Goal: Task Accomplishment & Management: Manage account settings

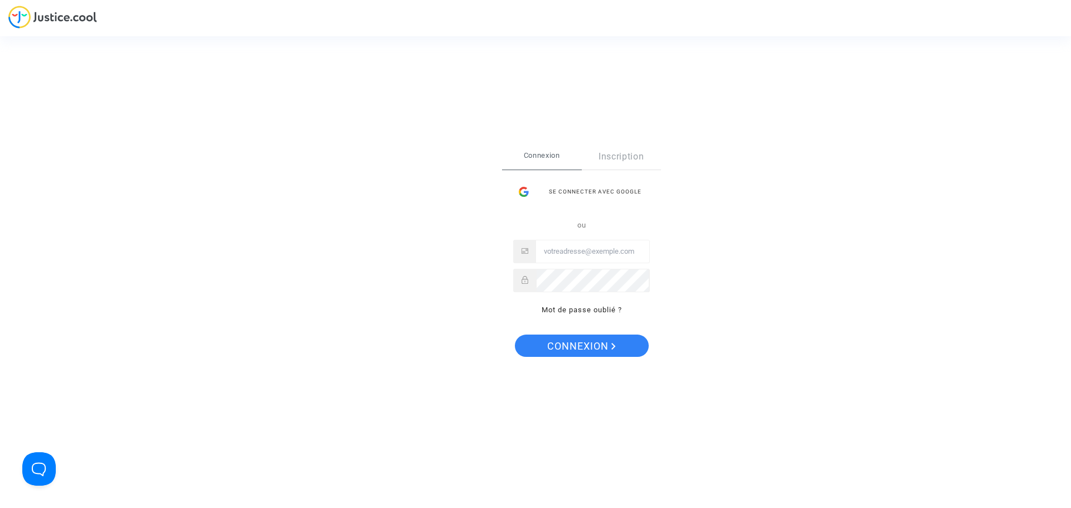
type input "[PERSON_NAME][EMAIL_ADDRESS][PERSON_NAME][DOMAIN_NAME]"
click at [571, 350] on span "Connexion" at bounding box center [581, 346] width 69 height 23
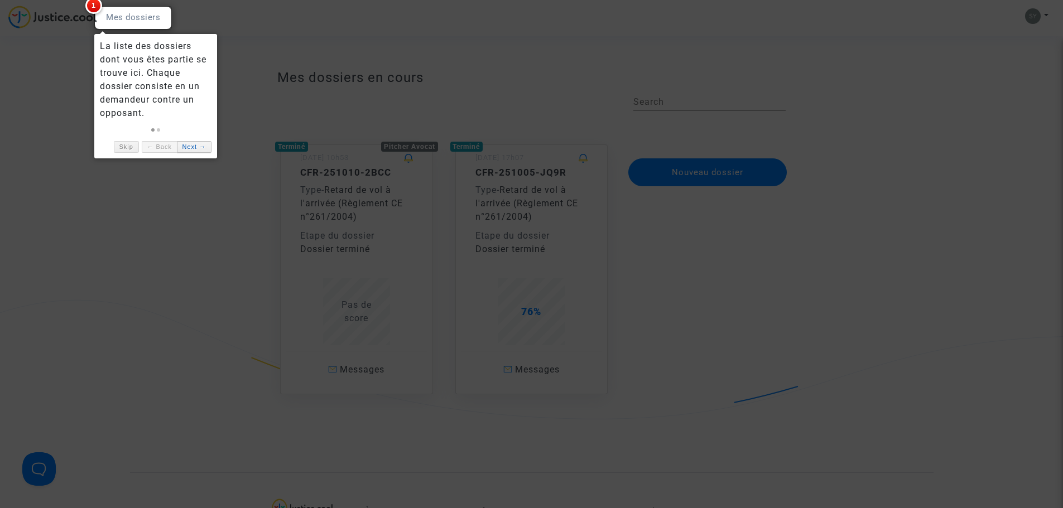
click at [184, 145] on link "Next →" at bounding box center [194, 147] width 35 height 12
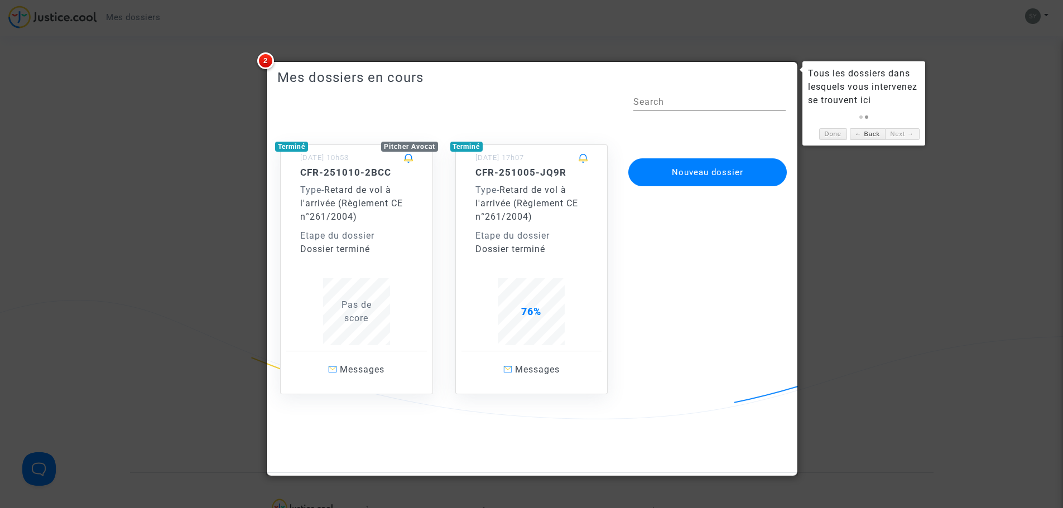
click at [264, 65] on span "2" at bounding box center [265, 60] width 17 height 17
click at [357, 368] on span "Messages" at bounding box center [362, 369] width 45 height 11
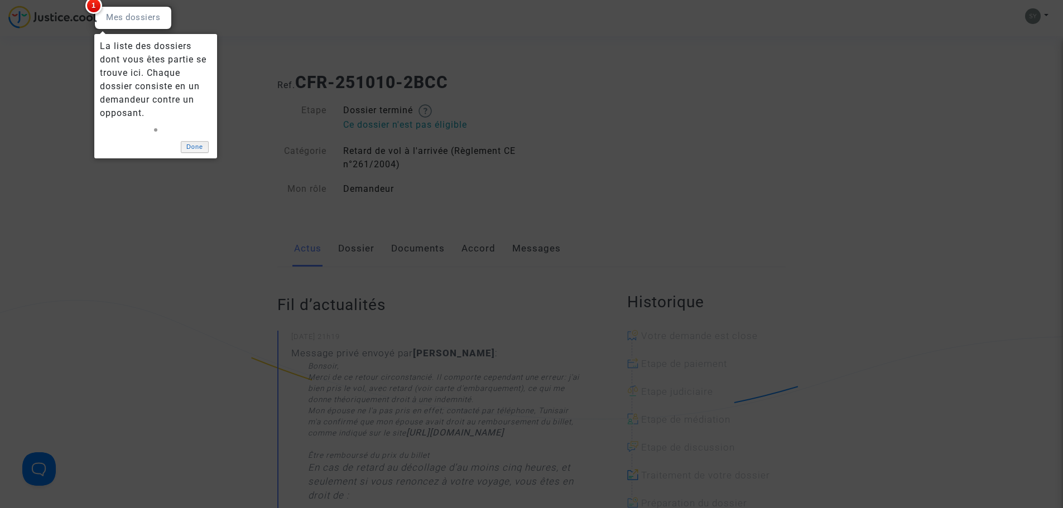
click at [196, 146] on link "Done" at bounding box center [195, 147] width 28 height 12
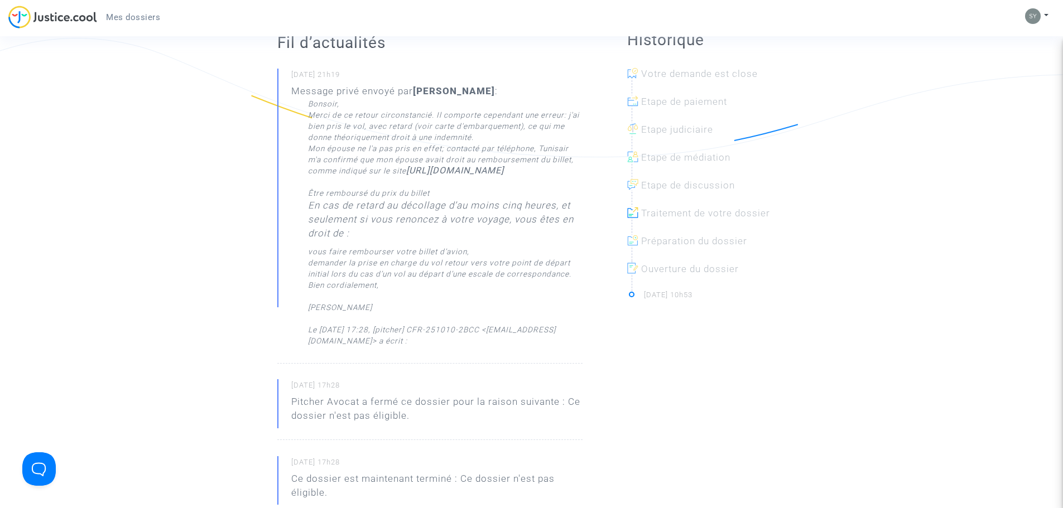
scroll to position [167, 0]
